Goal: Information Seeking & Learning: Learn about a topic

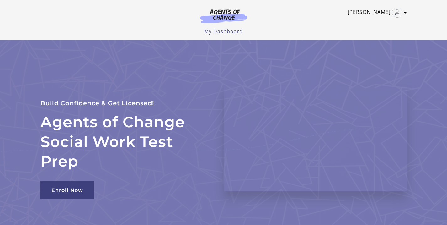
click at [405, 13] on icon "Toggle menu" at bounding box center [405, 12] width 3 height 5
click at [239, 45] on div "Agents of Change Social Work Test Prep Build Confidence & Get Licensed! Enroll …" at bounding box center [223, 138] width 377 height 196
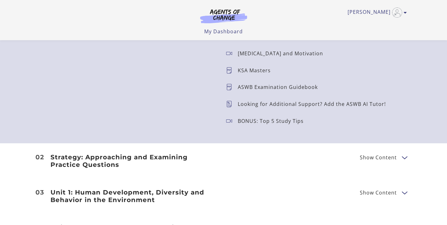
scroll to position [659, 0]
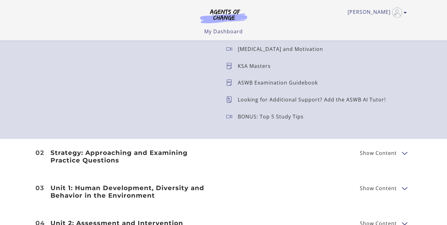
click at [386, 151] on span "Show Content" at bounding box center [378, 152] width 37 height 5
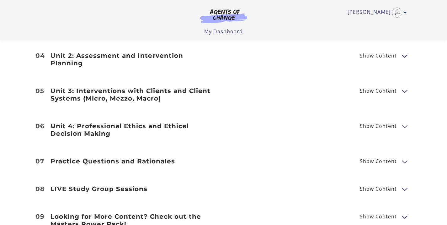
scroll to position [863, 0]
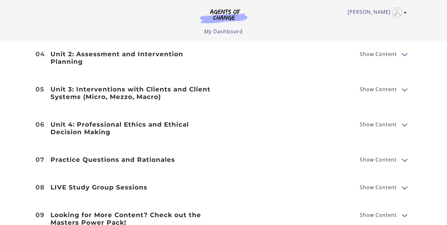
click at [377, 87] on span "Show Content" at bounding box center [378, 89] width 37 height 5
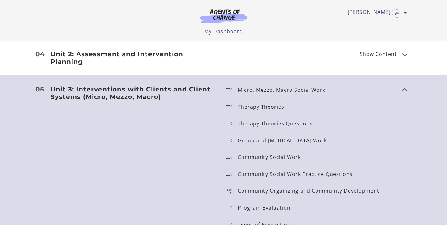
click at [230, 187] on icon at bounding box center [232, 190] width 12 height 6
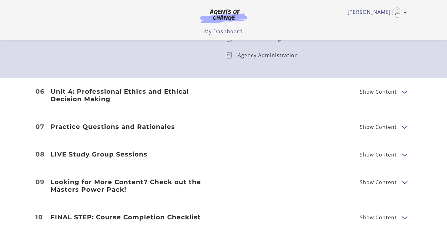
scroll to position [1068, 0]
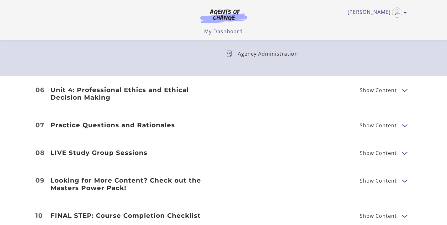
click at [365, 114] on li "07 Practice Questions and Rationales Show Content 75 Question Practice Test Ans…" at bounding box center [223, 125] width 447 height 28
click at [365, 123] on span "Show Content" at bounding box center [378, 125] width 37 height 5
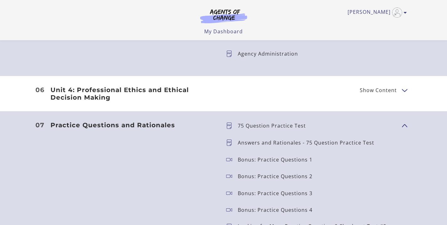
click at [293, 123] on p "75 Question Practice Test" at bounding box center [274, 125] width 73 height 5
click at [229, 122] on icon at bounding box center [232, 125] width 12 height 6
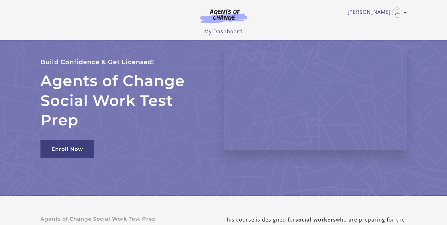
scroll to position [0, 0]
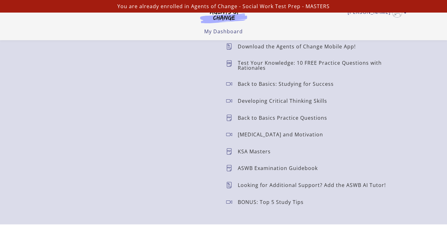
scroll to position [575, 0]
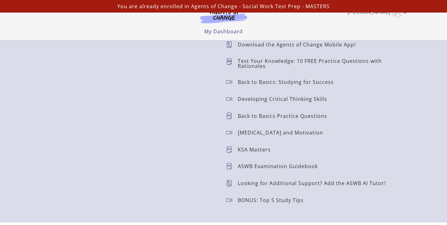
click at [253, 200] on p "BONUS: Top 5 Study Tips" at bounding box center [273, 199] width 71 height 5
click at [231, 201] on icon at bounding box center [232, 200] width 12 height 6
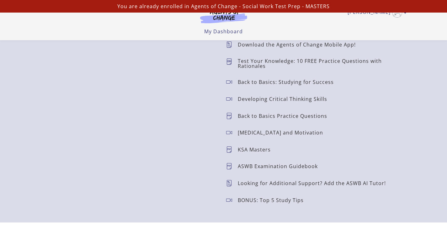
click at [231, 201] on icon at bounding box center [232, 200] width 12 height 6
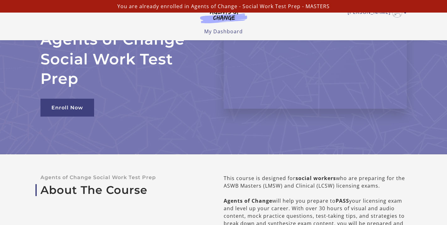
scroll to position [0, 0]
